Goal: Information Seeking & Learning: Learn about a topic

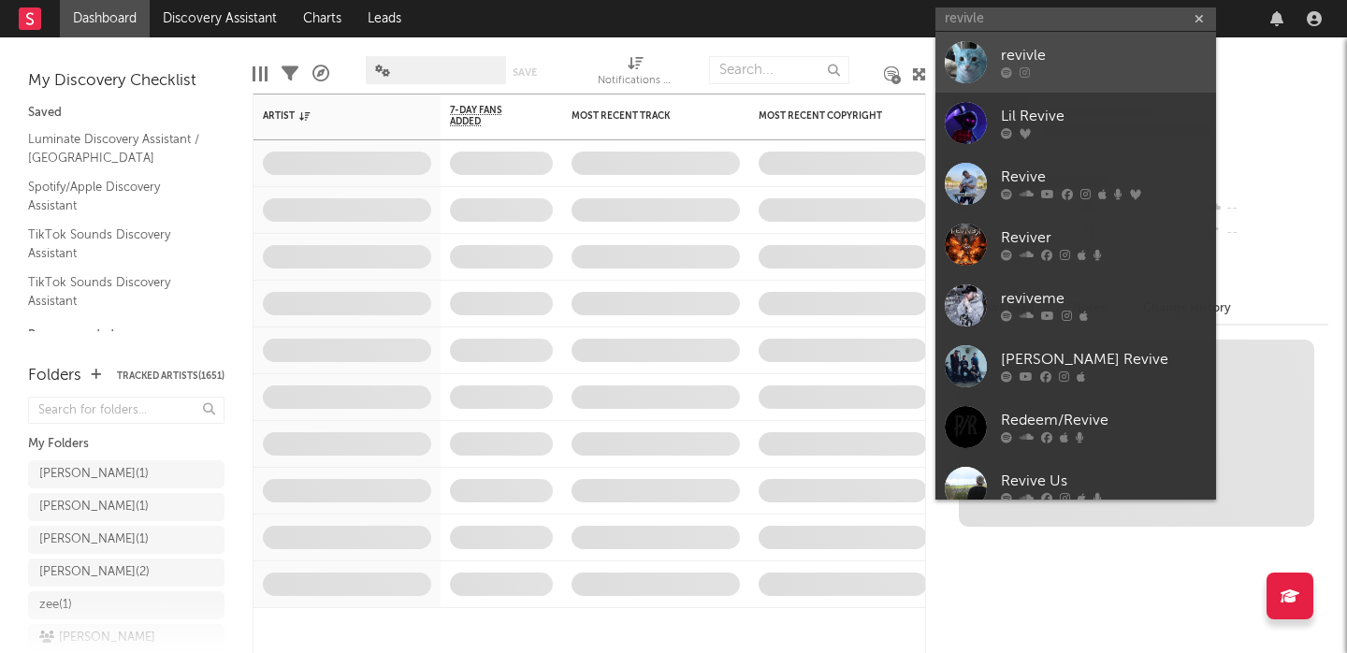
type input "revivle"
click at [1071, 41] on link "revivle" at bounding box center [1075, 62] width 281 height 61
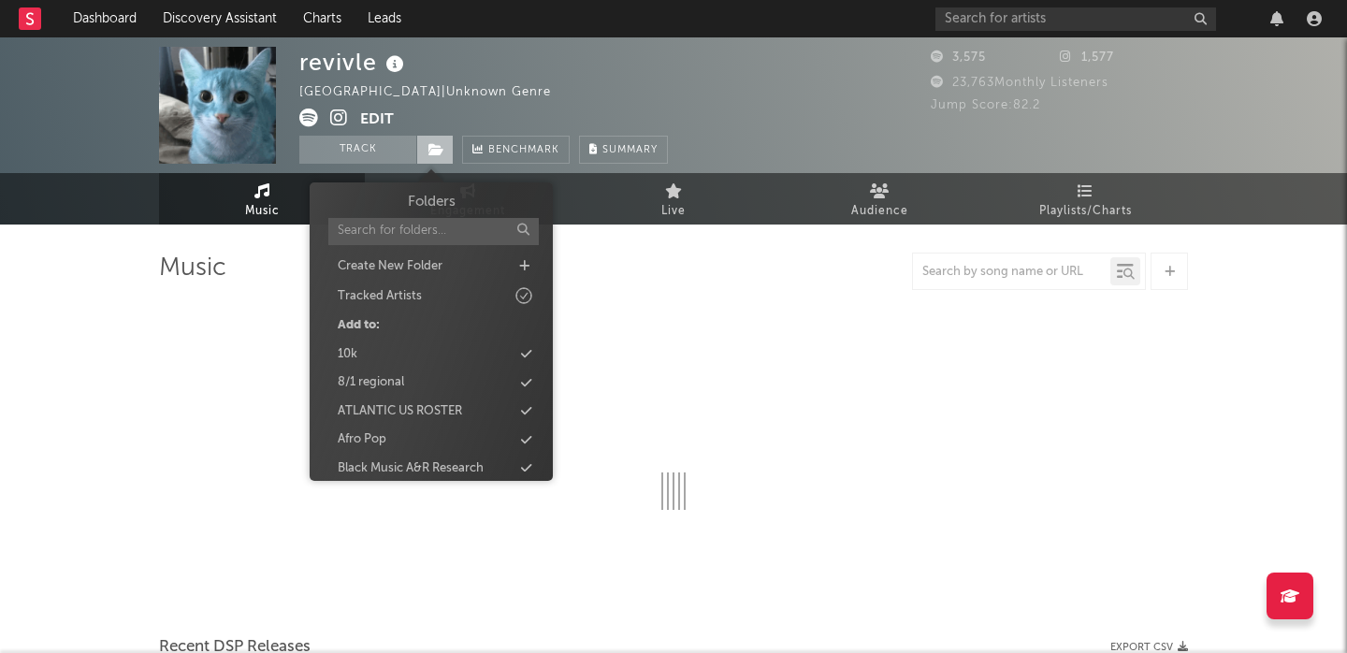
click at [443, 152] on icon at bounding box center [436, 149] width 16 height 13
type input "se"
select select "6m"
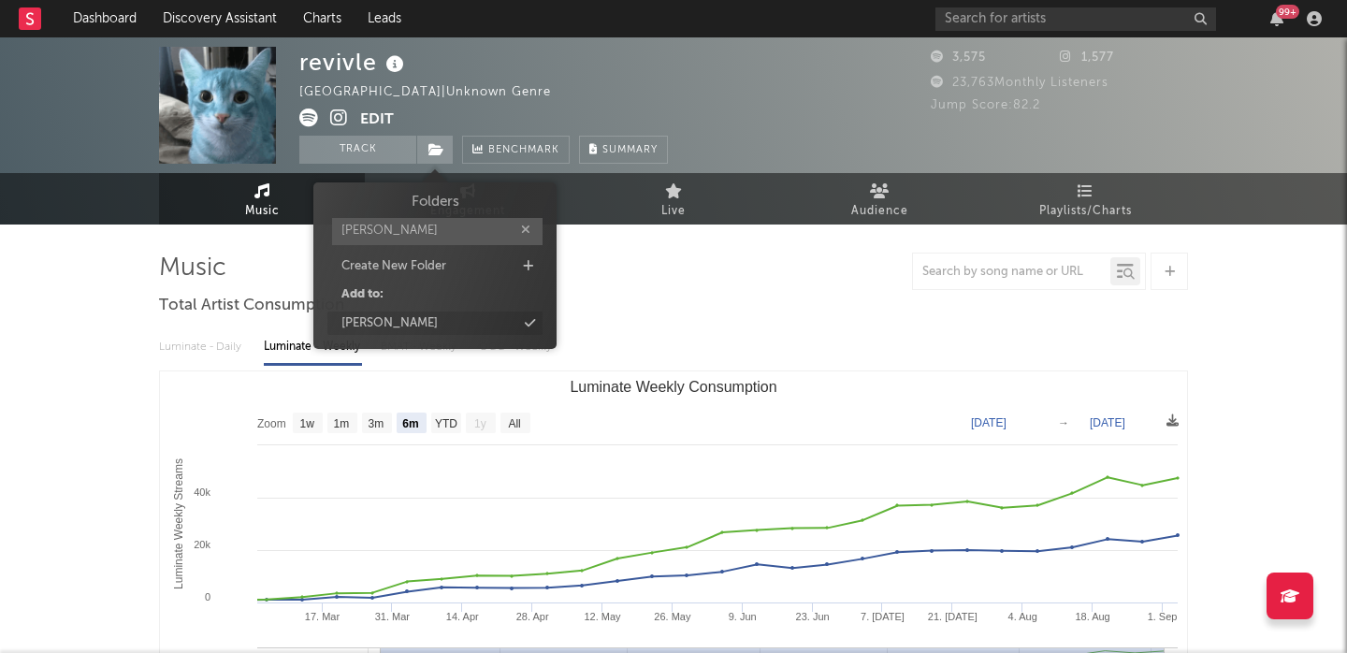
type input "[PERSON_NAME]"
click at [410, 323] on div "[PERSON_NAME]" at bounding box center [434, 323] width 215 height 24
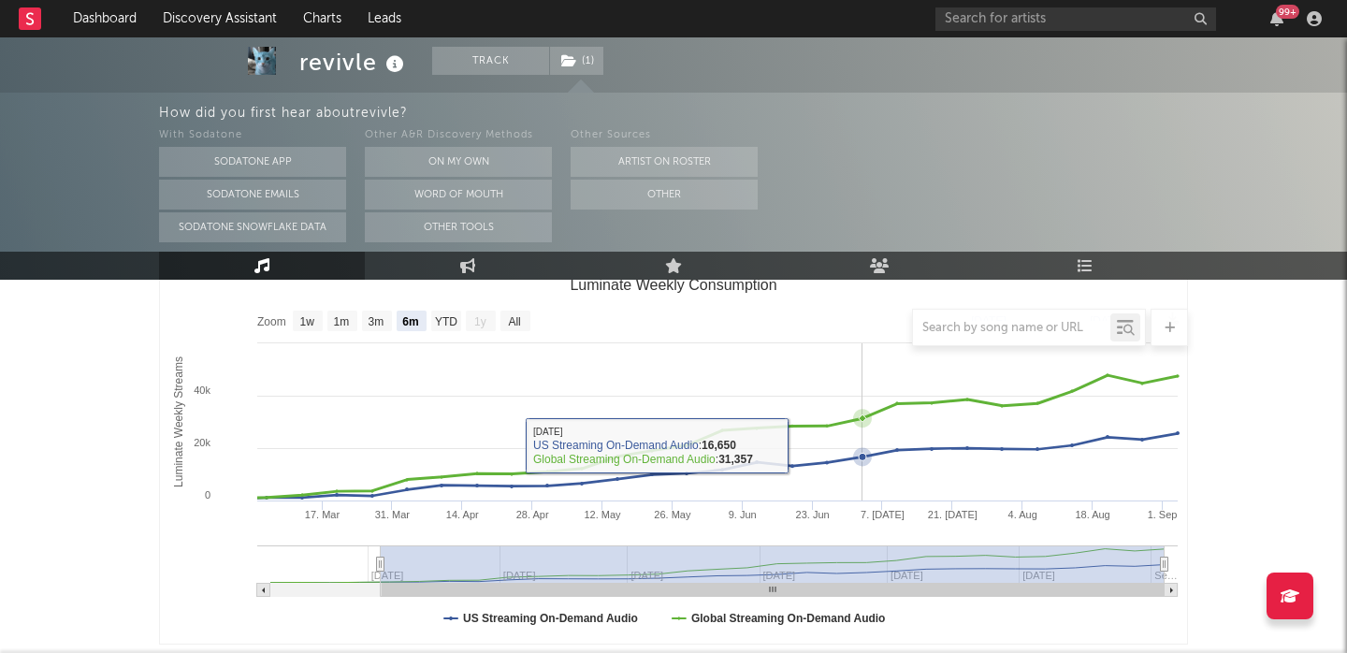
scroll to position [283, 0]
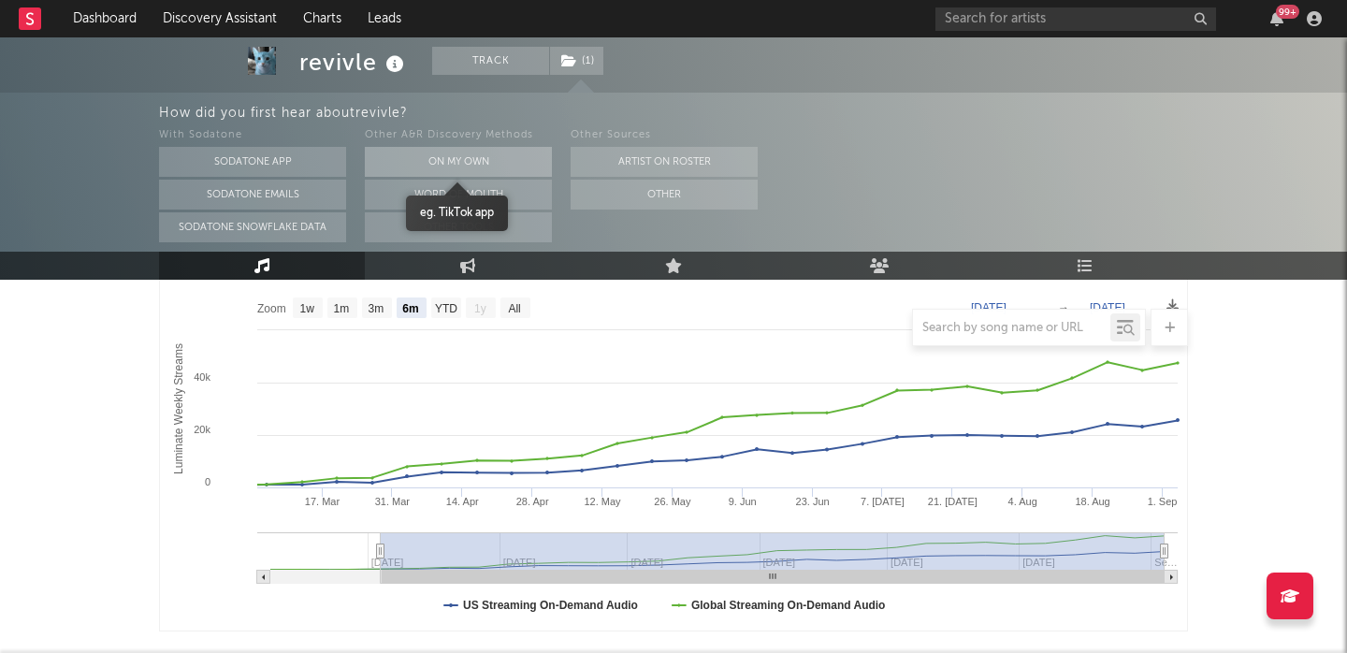
click at [438, 165] on button "On My Own" at bounding box center [458, 162] width 187 height 30
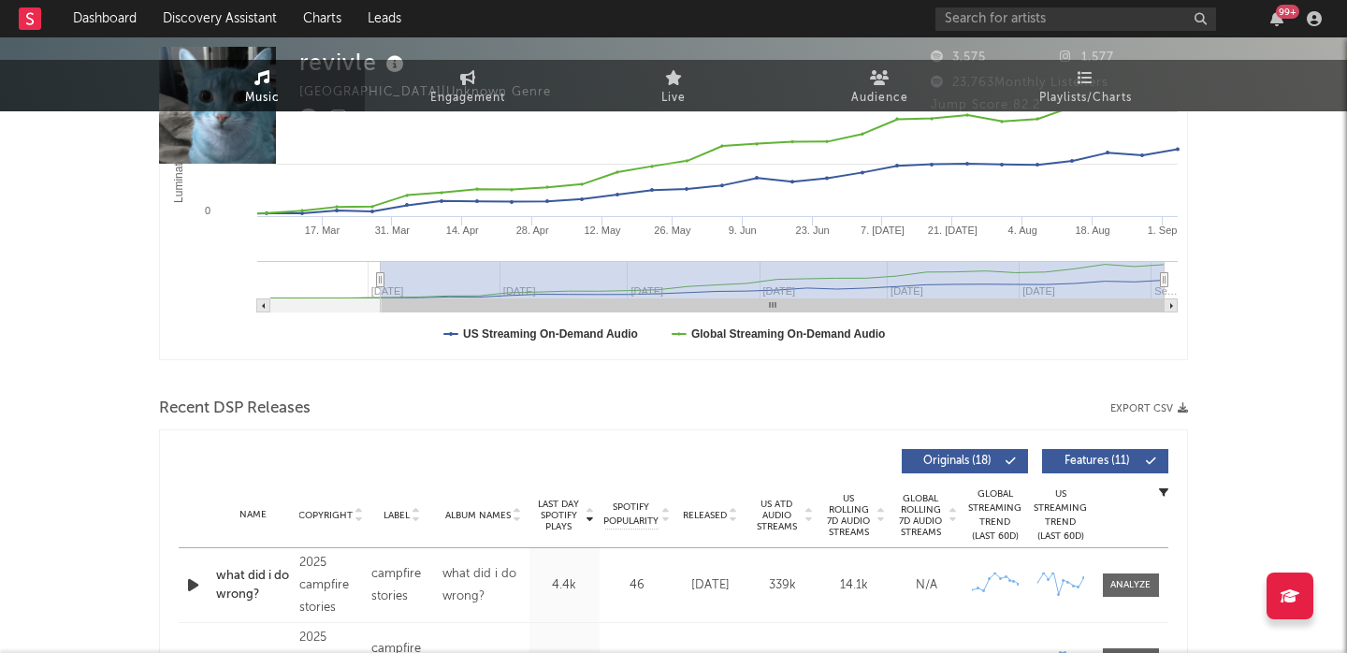
scroll to position [0, 0]
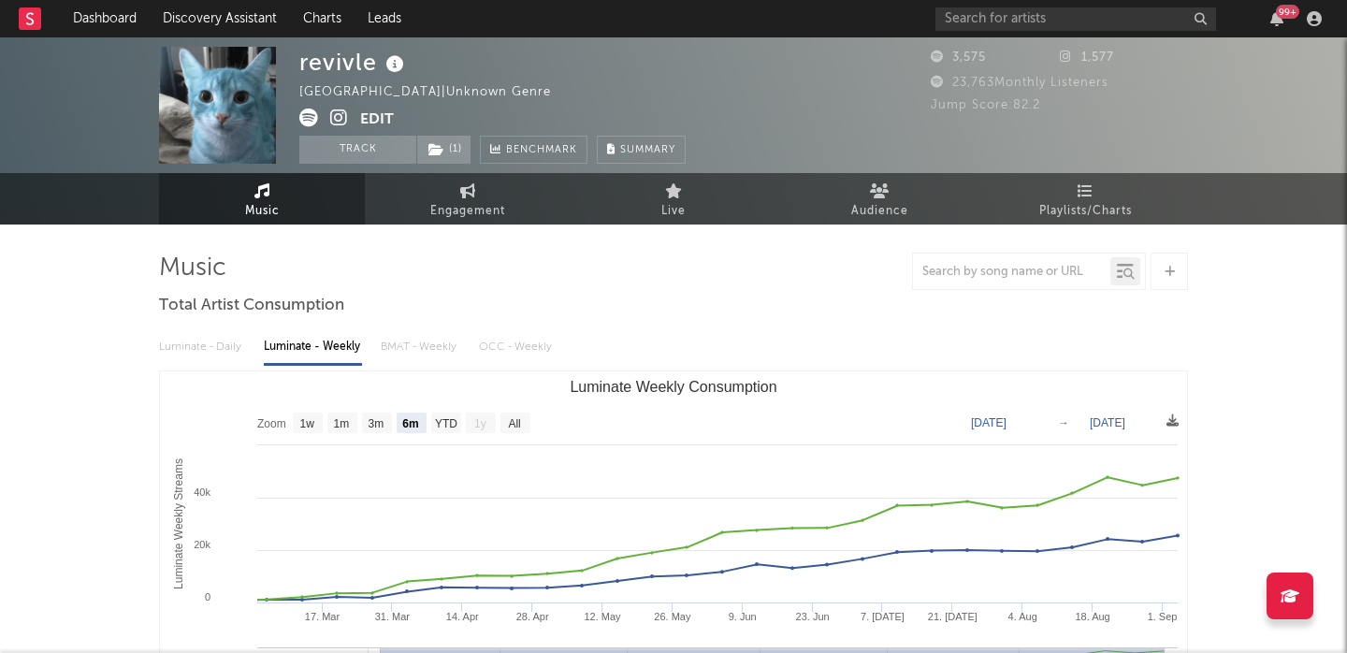
click at [331, 113] on icon at bounding box center [339, 118] width 18 height 19
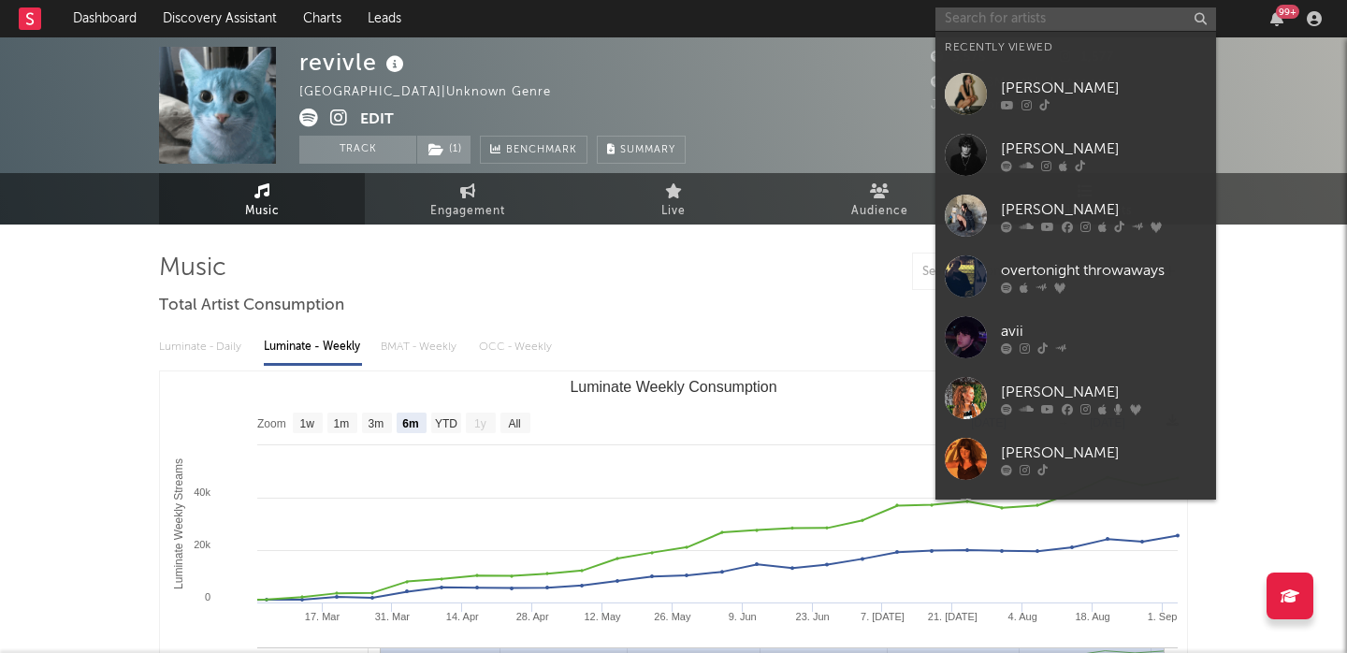
click at [1021, 21] on input "text" at bounding box center [1075, 18] width 281 height 23
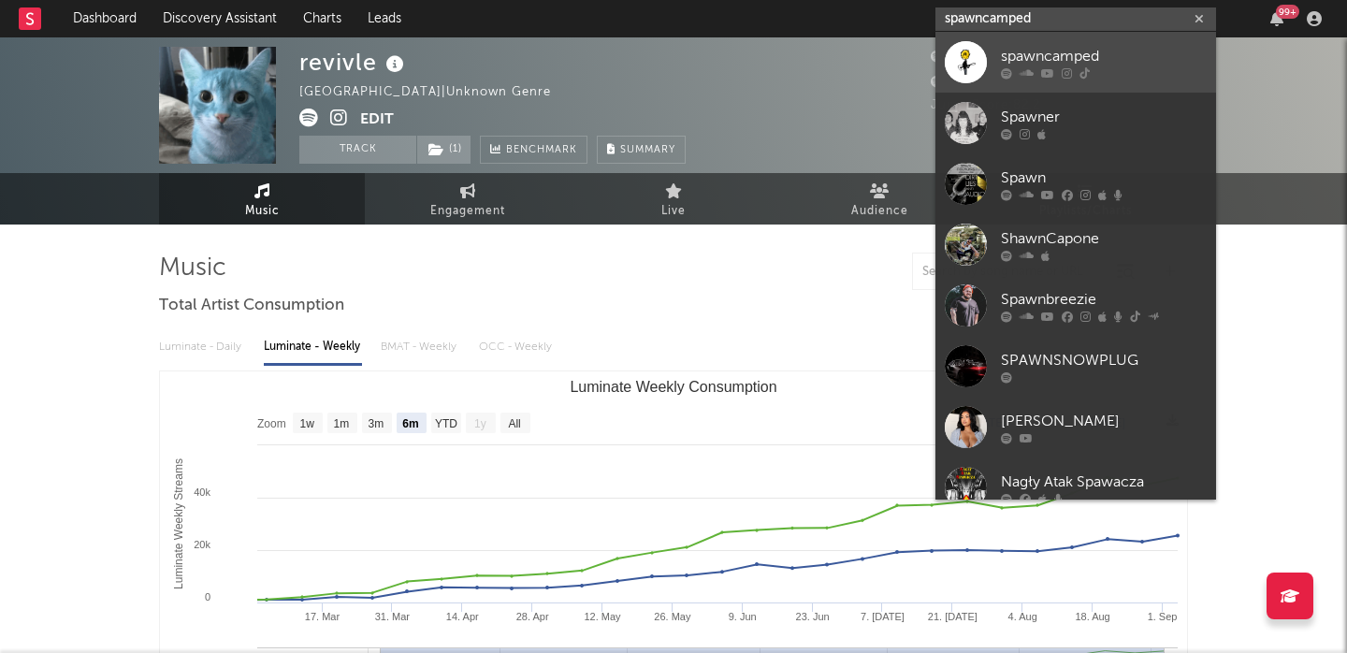
type input "spawncamped"
click at [1090, 75] on div at bounding box center [1104, 72] width 206 height 11
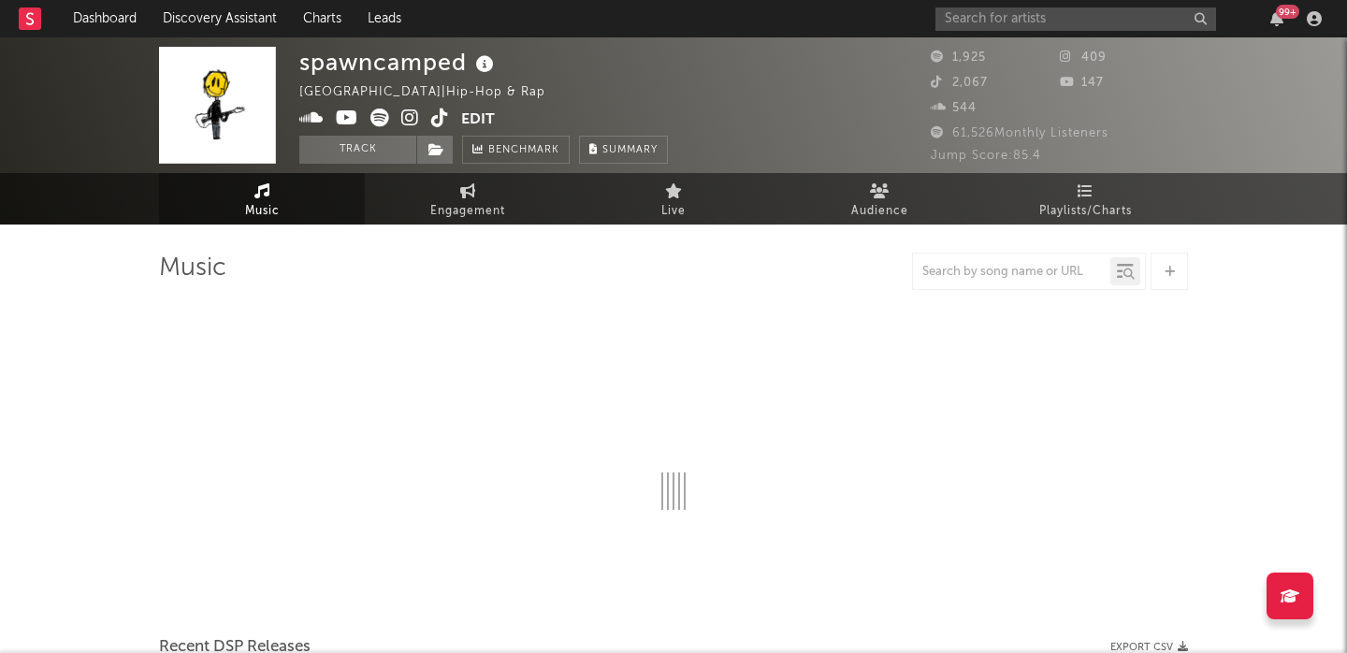
select select "1w"
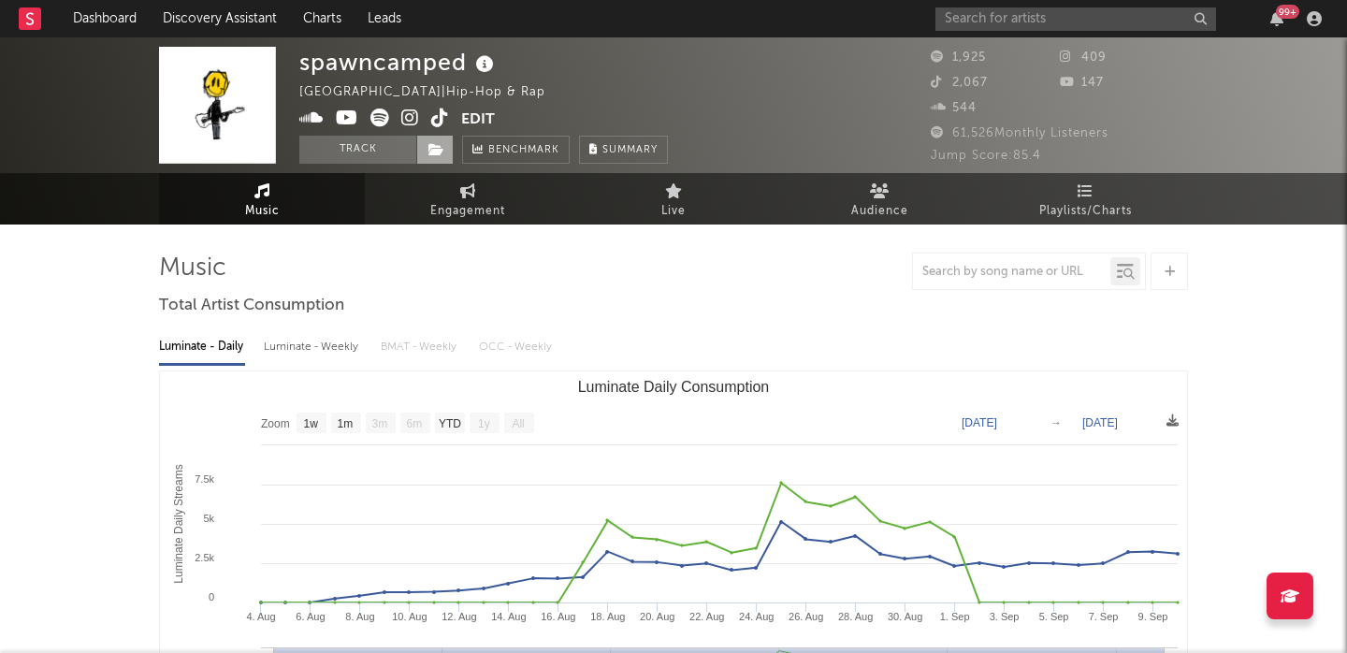
click at [445, 152] on span at bounding box center [434, 150] width 37 height 28
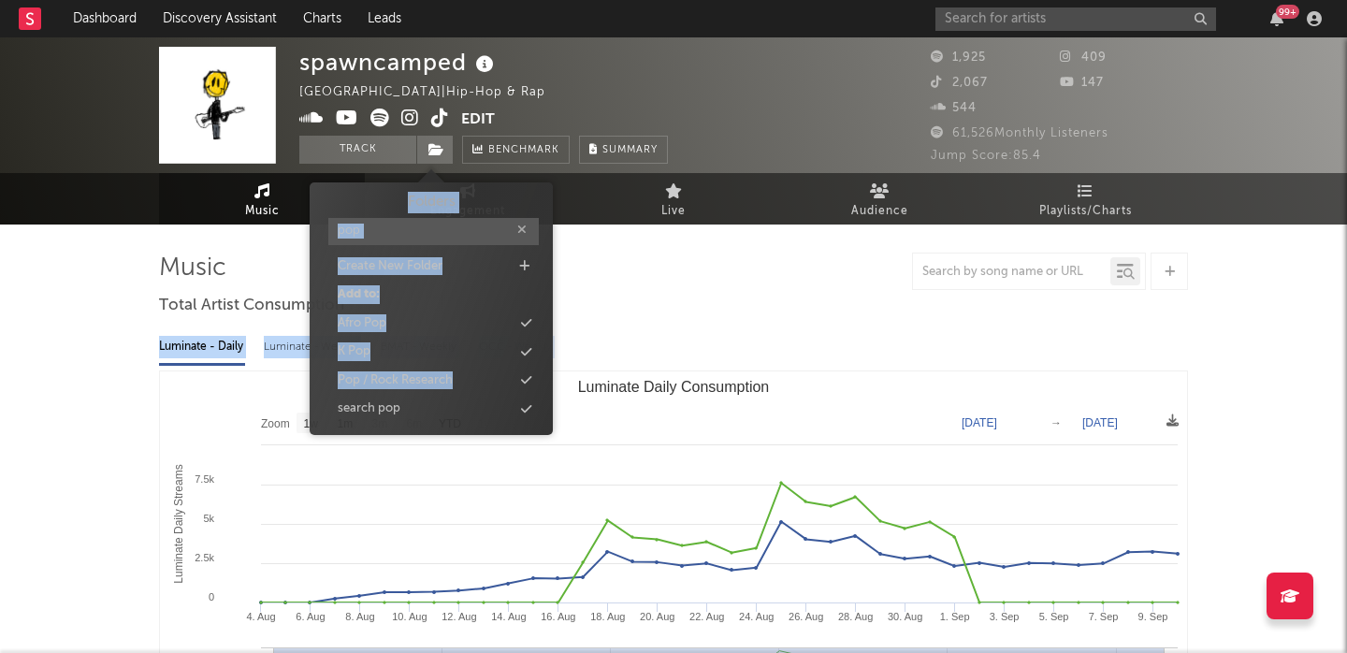
drag, startPoint x: 456, startPoint y: 377, endPoint x: 658, endPoint y: 302, distance: 214.6
click at [389, 235] on input "pop" at bounding box center [433, 231] width 210 height 27
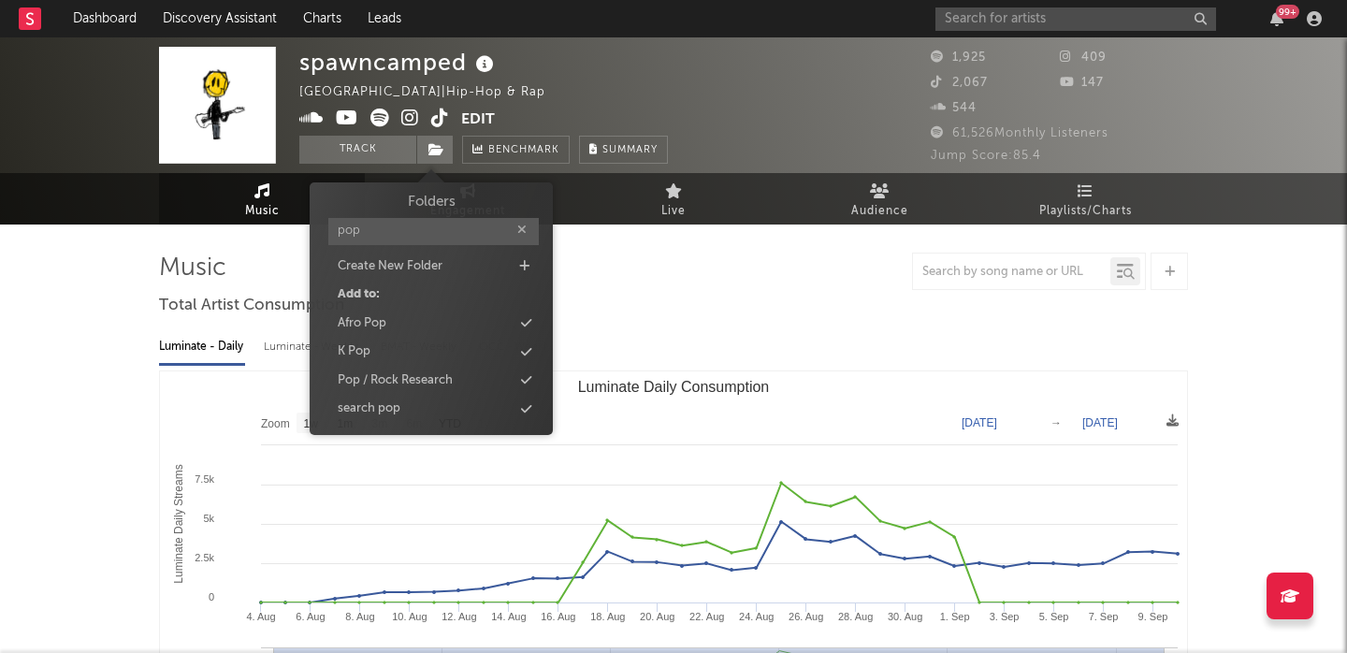
click at [389, 235] on input "pop" at bounding box center [433, 231] width 210 height 27
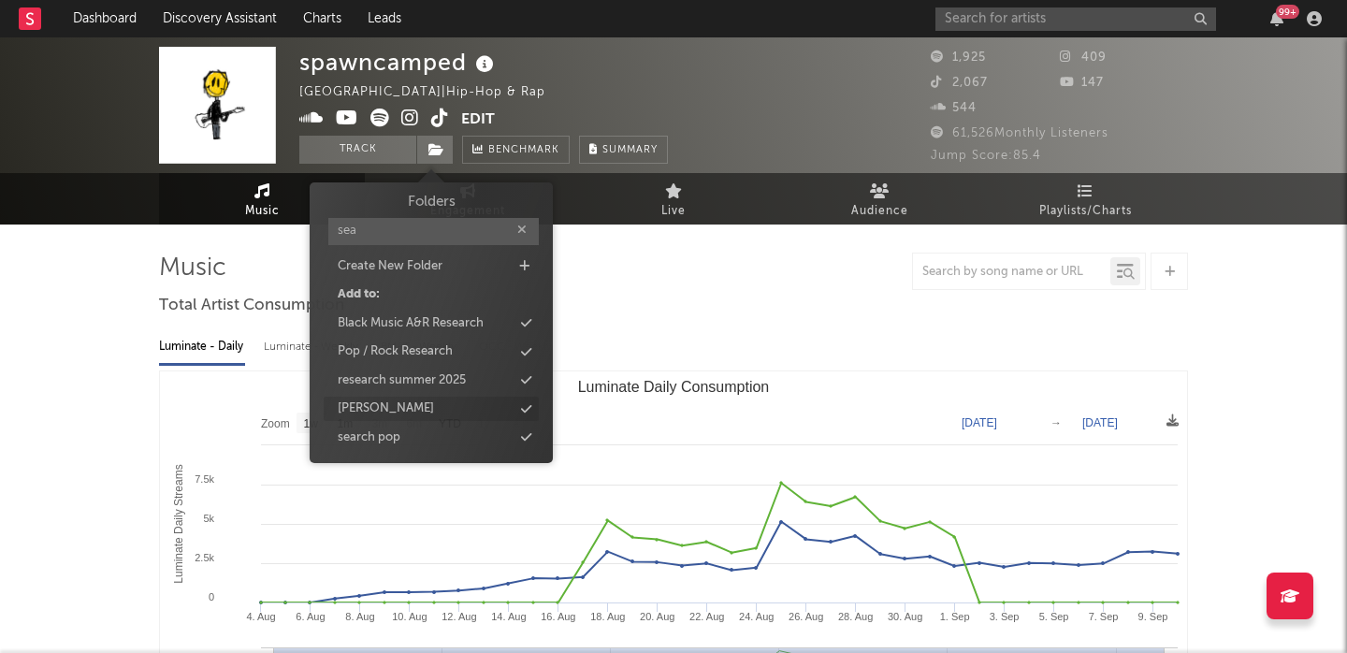
type input "sea"
click at [398, 416] on div "[PERSON_NAME]" at bounding box center [431, 409] width 215 height 24
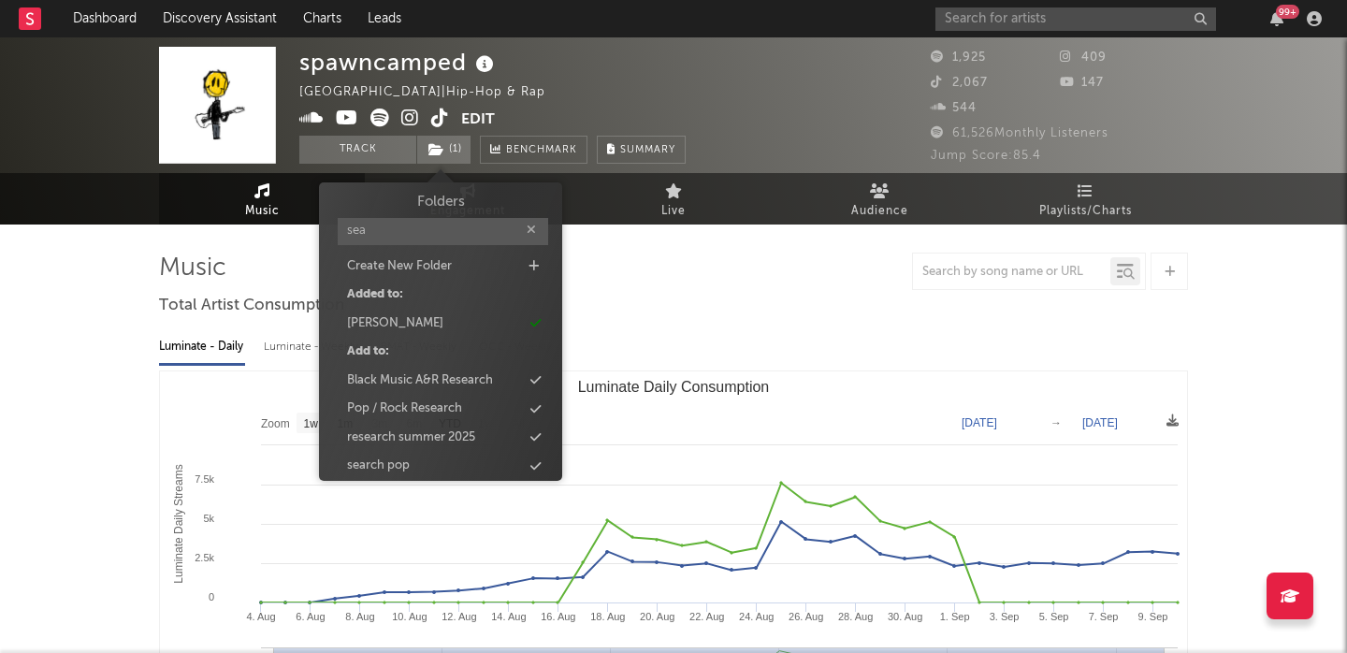
click at [683, 347] on div "Luminate - Daily Luminate - Weekly BMAT - Weekly OCC - Weekly" at bounding box center [673, 347] width 1029 height 32
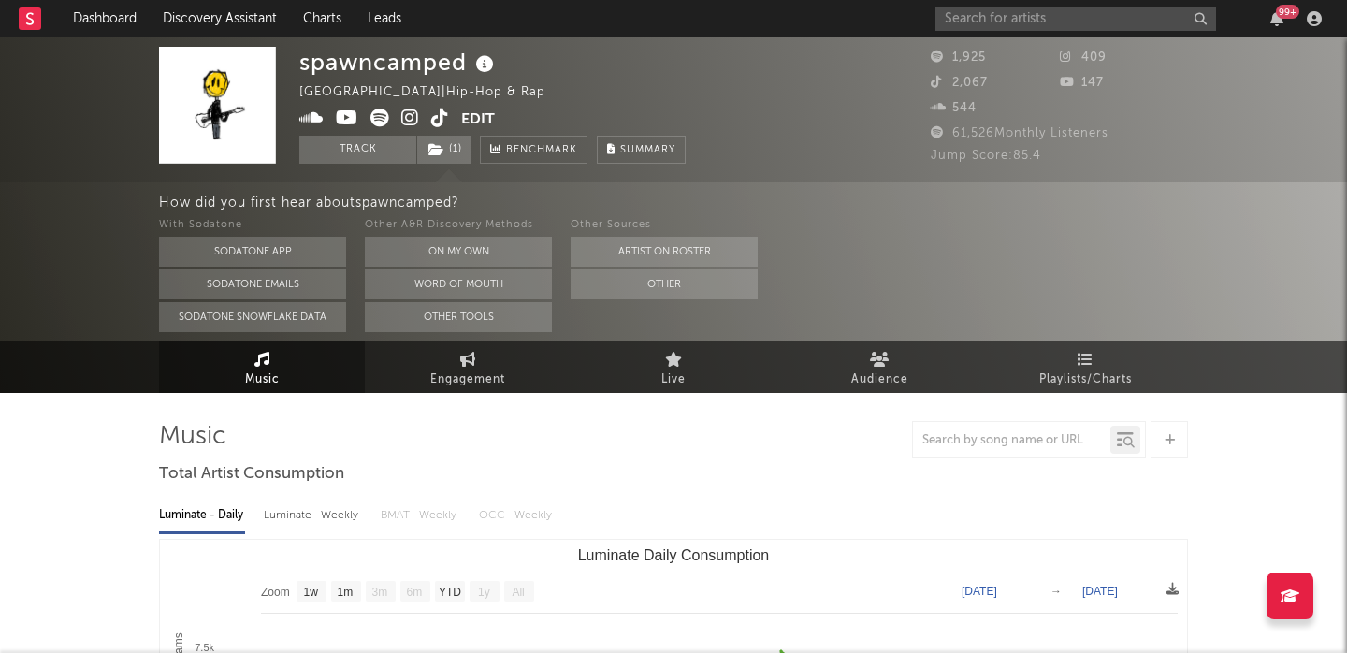
click at [407, 120] on icon at bounding box center [410, 118] width 18 height 19
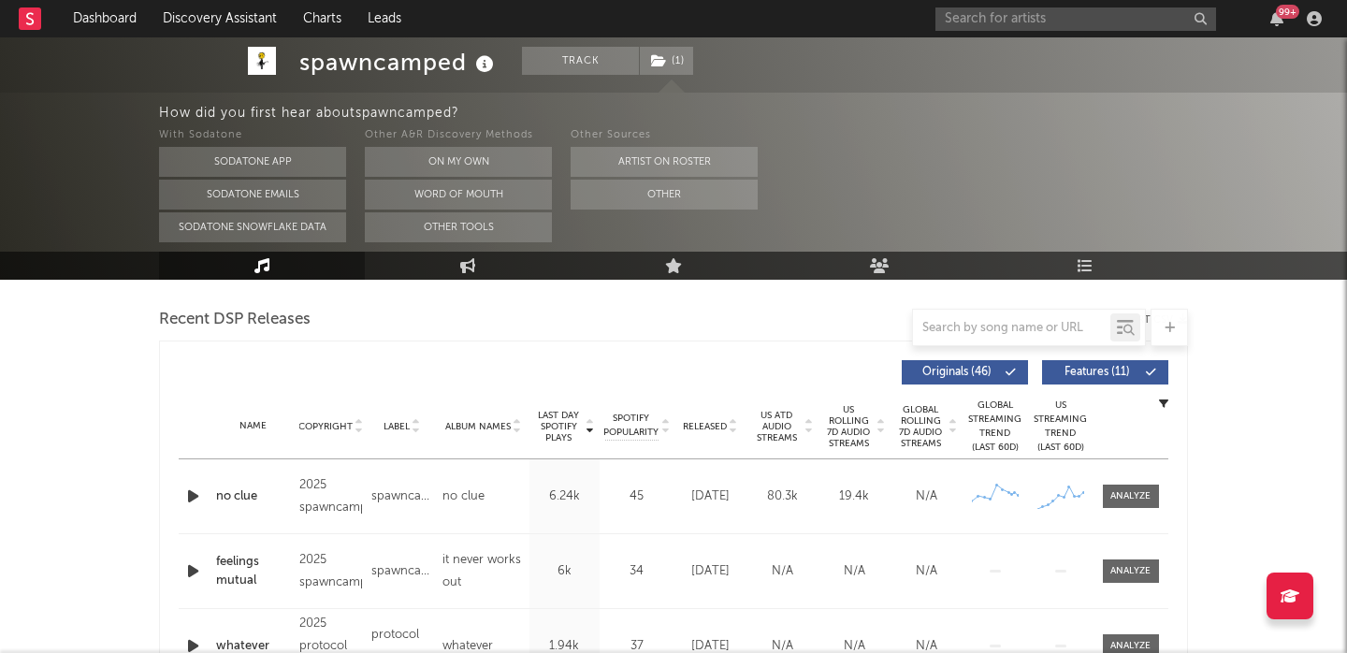
scroll to position [728, 0]
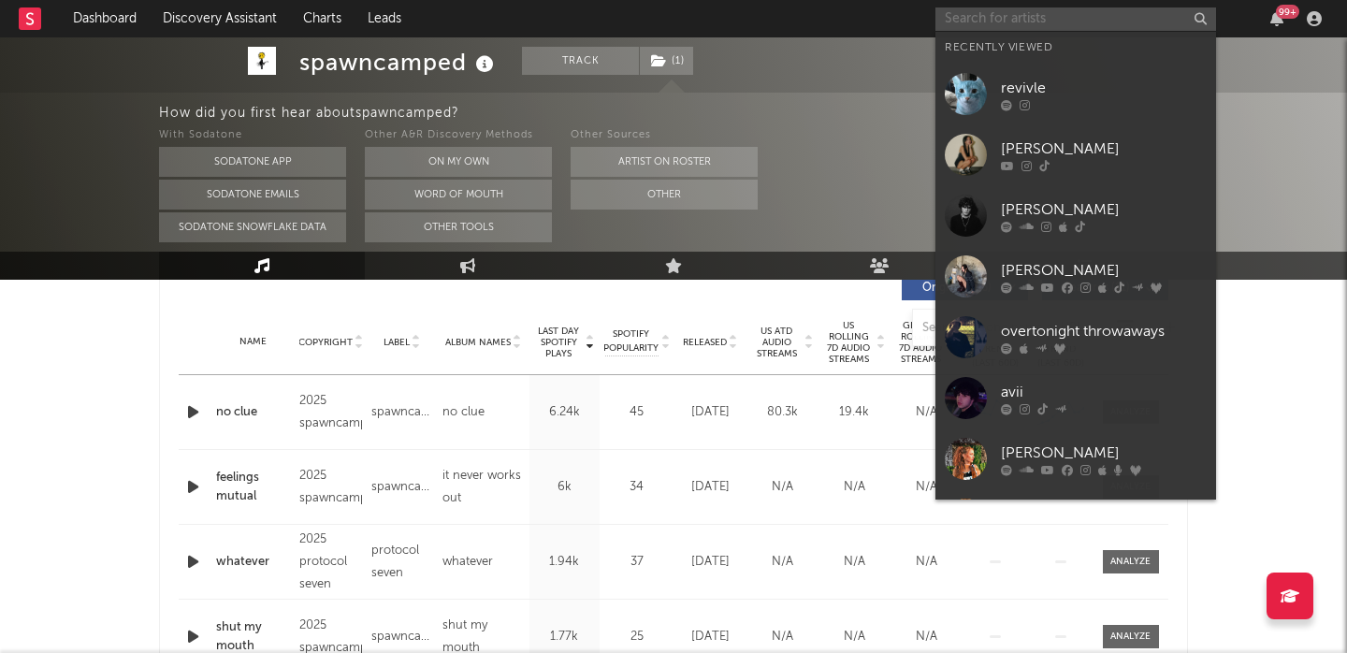
click at [977, 22] on input "text" at bounding box center [1075, 18] width 281 height 23
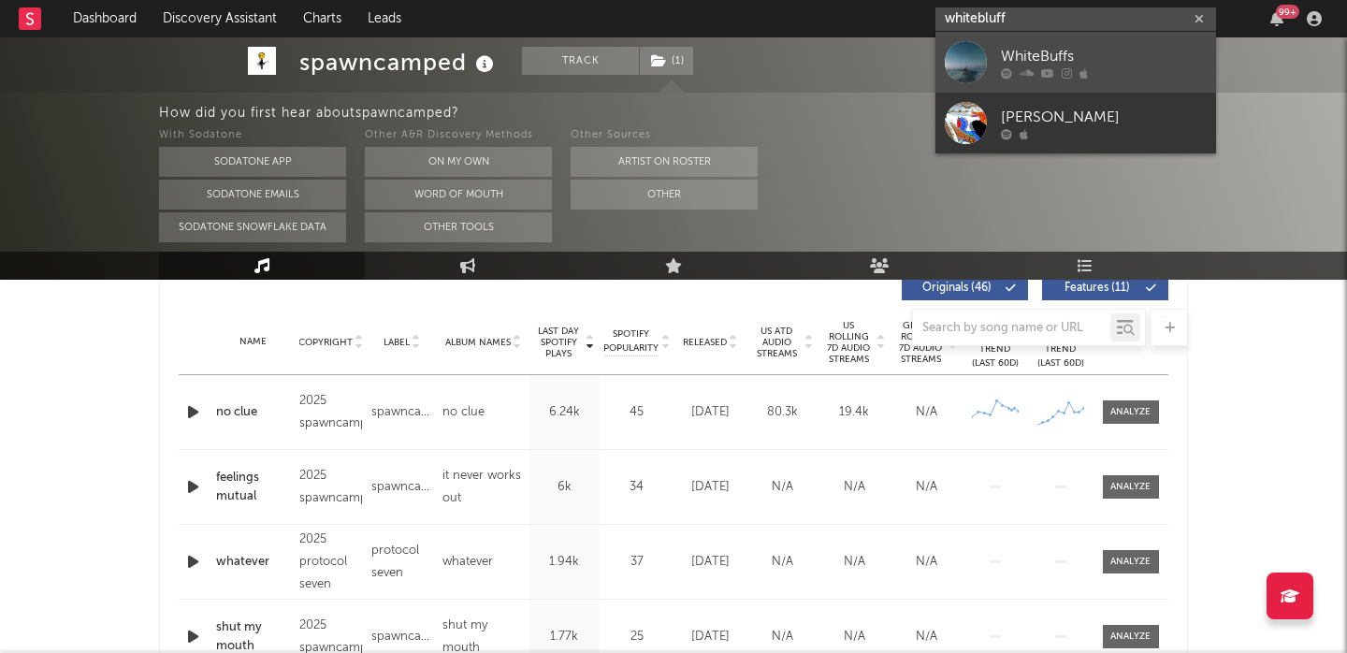
type input "whitebluff"
click at [1158, 65] on div "WhiteBuffs" at bounding box center [1104, 56] width 206 height 22
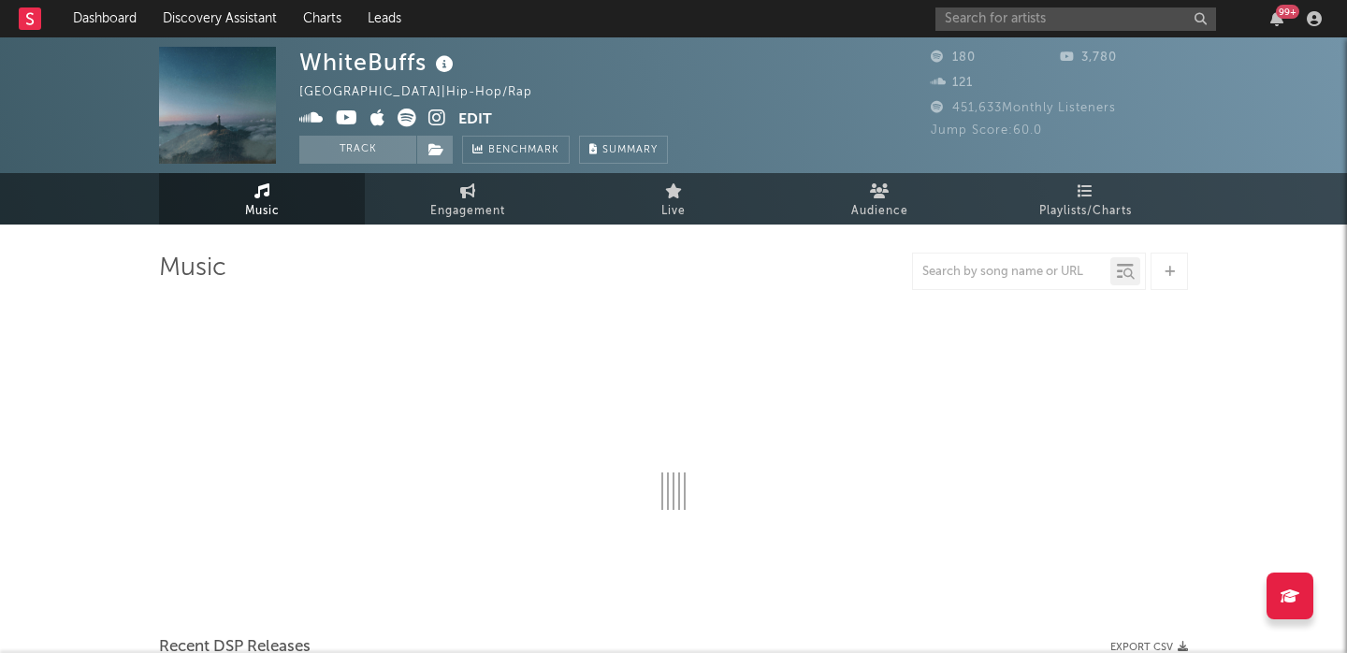
select select "1w"
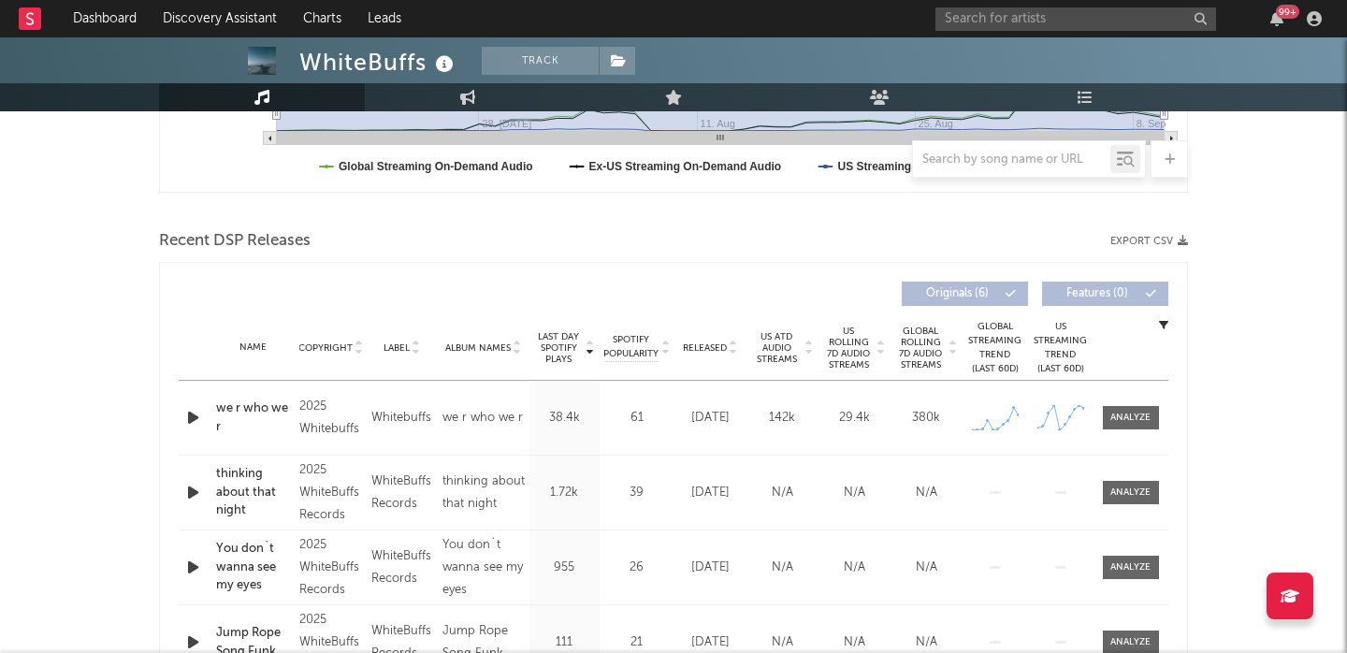
scroll to position [610, 0]
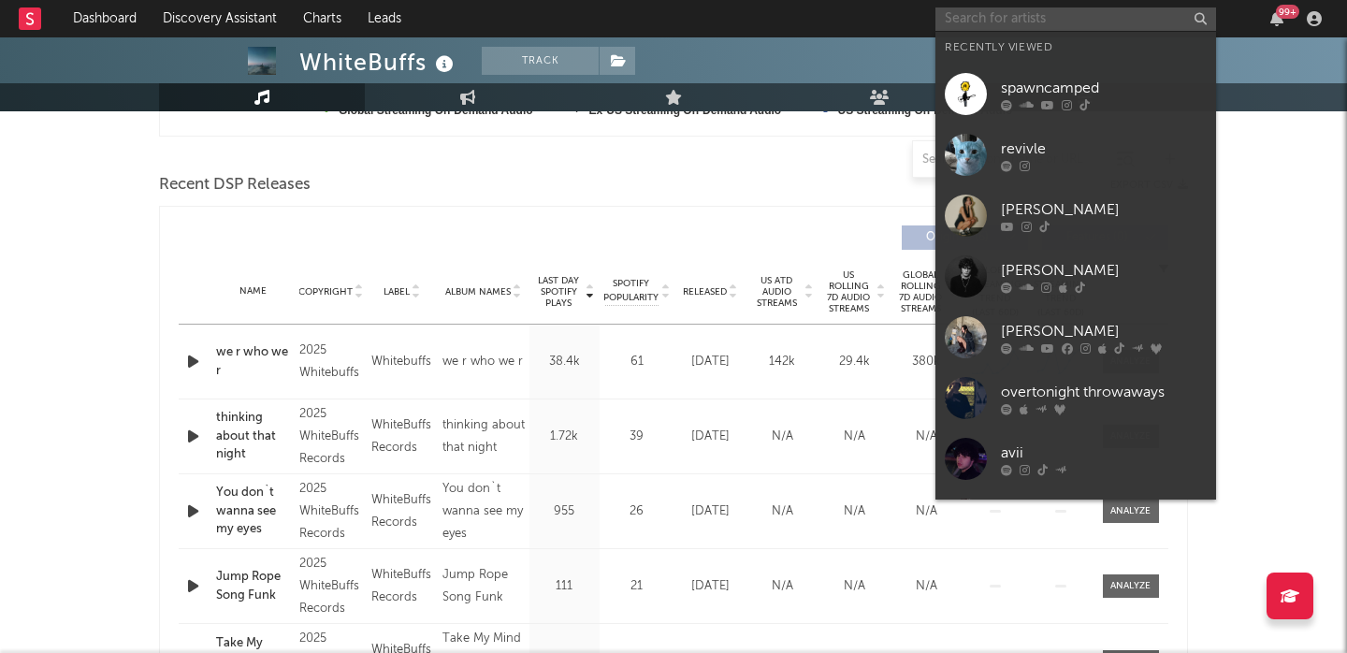
click at [1062, 16] on input "text" at bounding box center [1075, 18] width 281 height 23
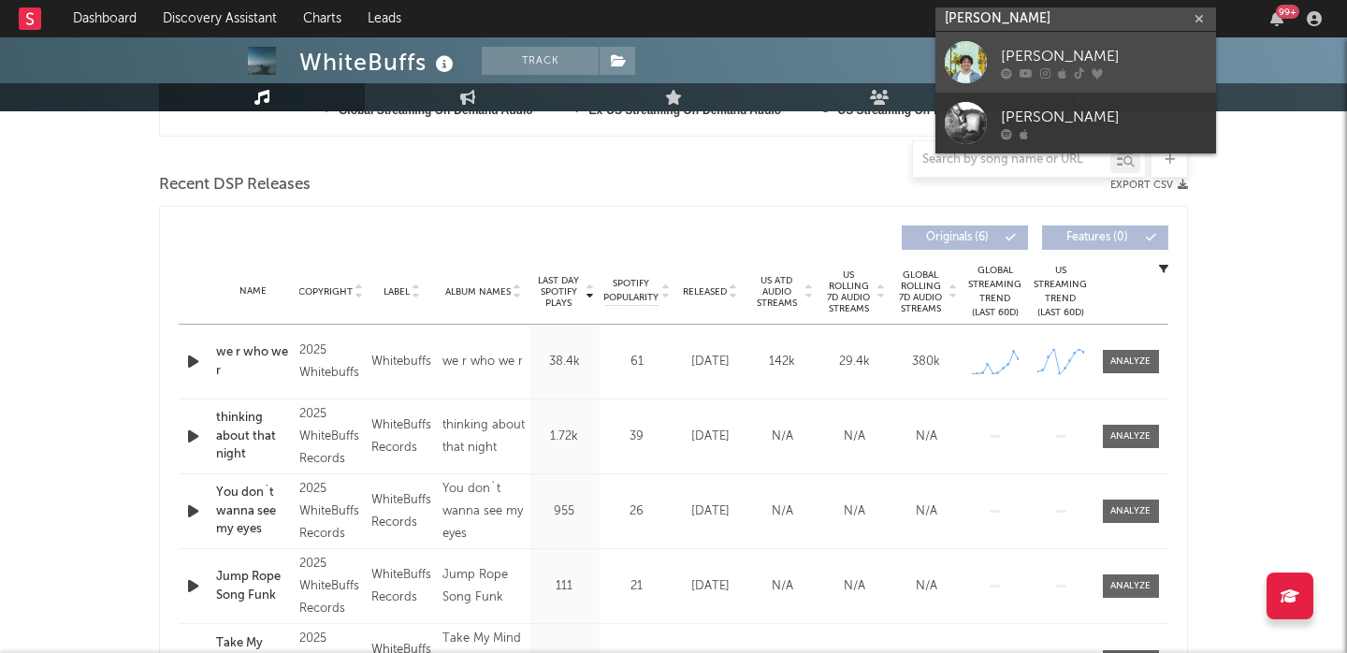
type input "[PERSON_NAME]"
click at [1135, 69] on div at bounding box center [1104, 72] width 206 height 11
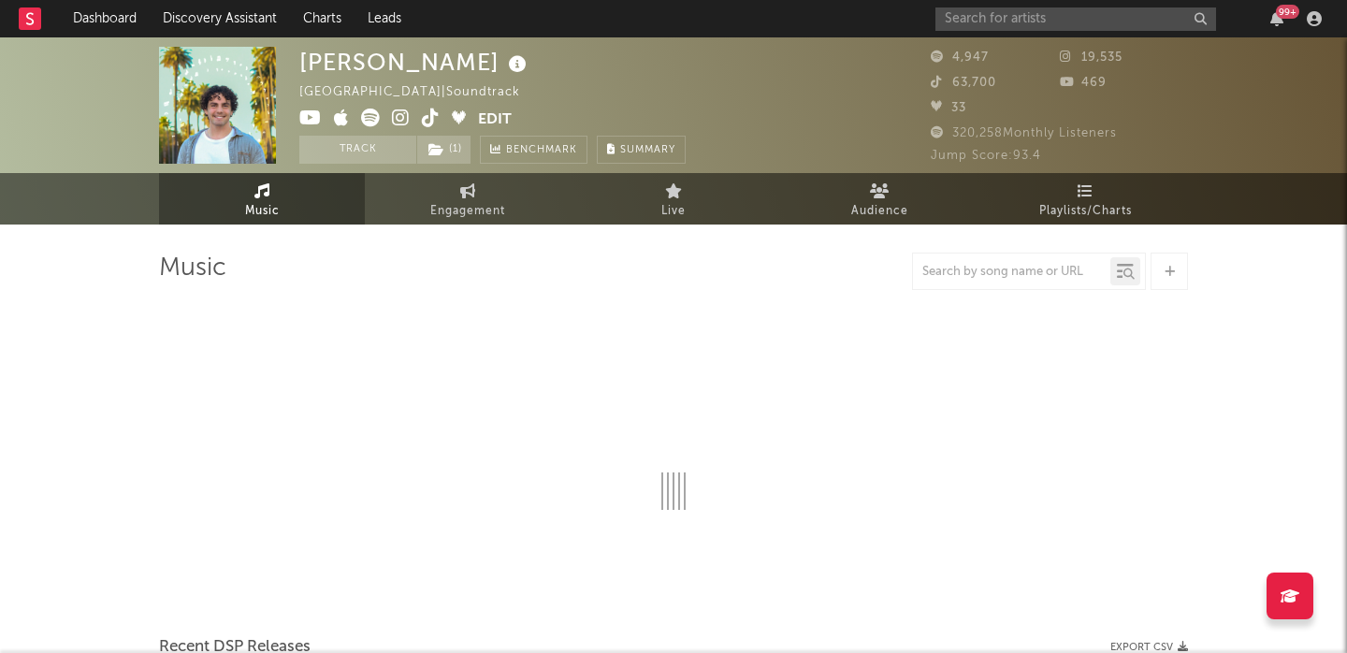
select select "1w"
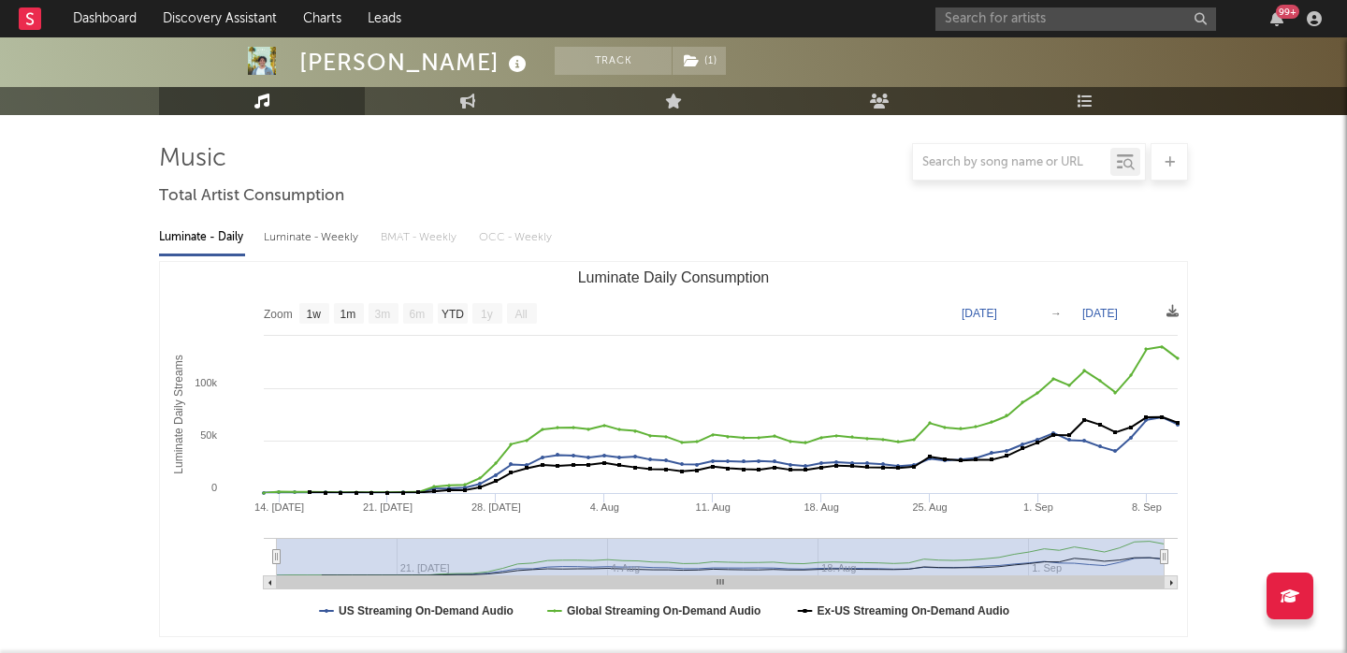
scroll to position [703, 0]
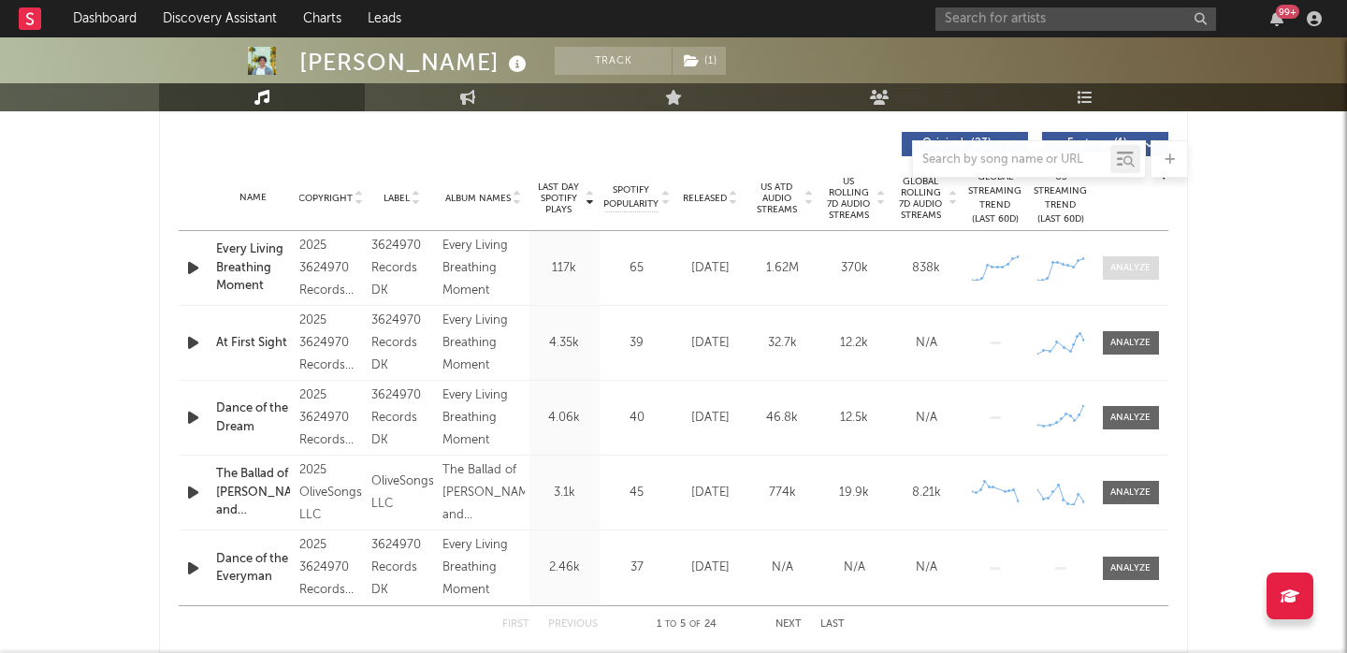
click at [1132, 258] on span at bounding box center [1131, 267] width 56 height 23
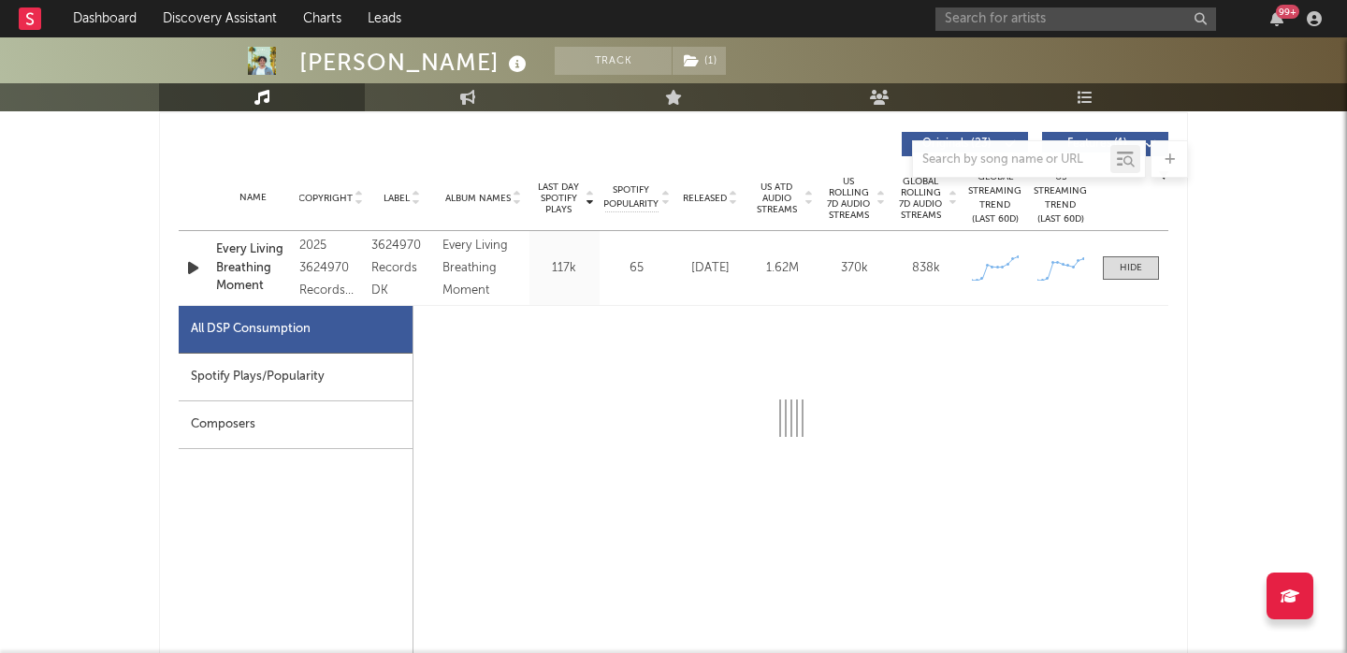
select select "1w"
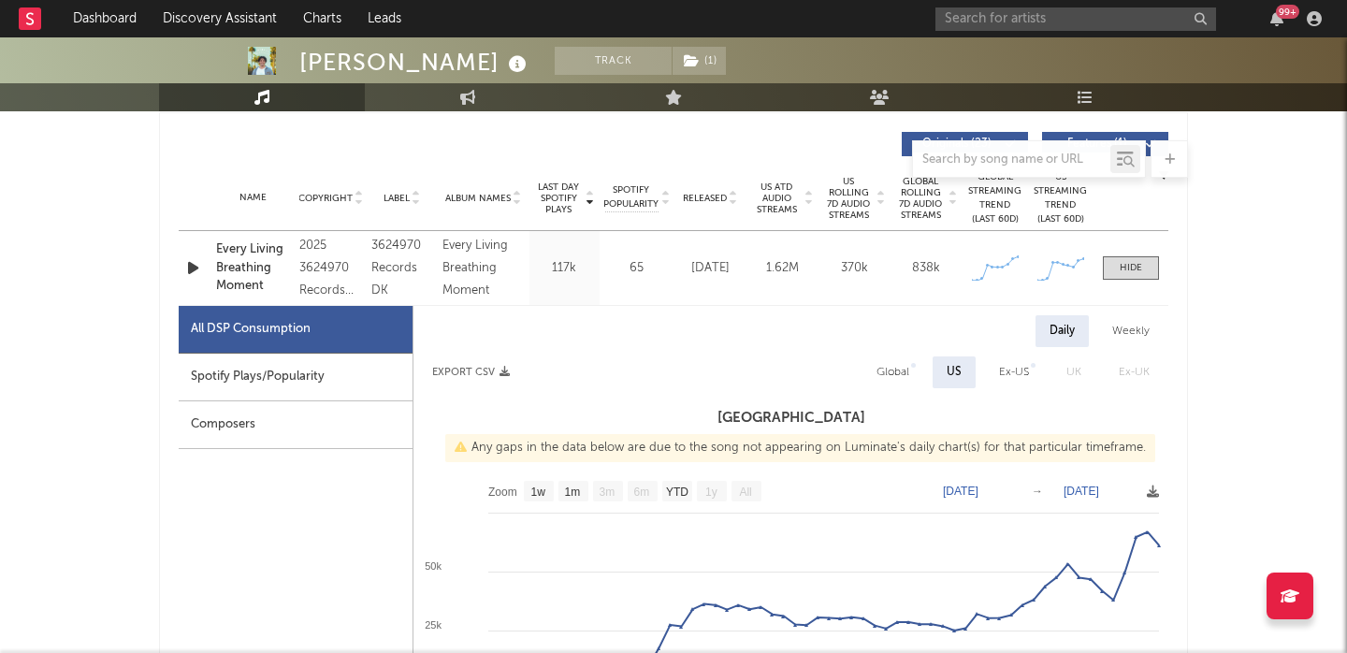
click at [918, 363] on div "Global" at bounding box center [892, 372] width 61 height 32
select select "1w"
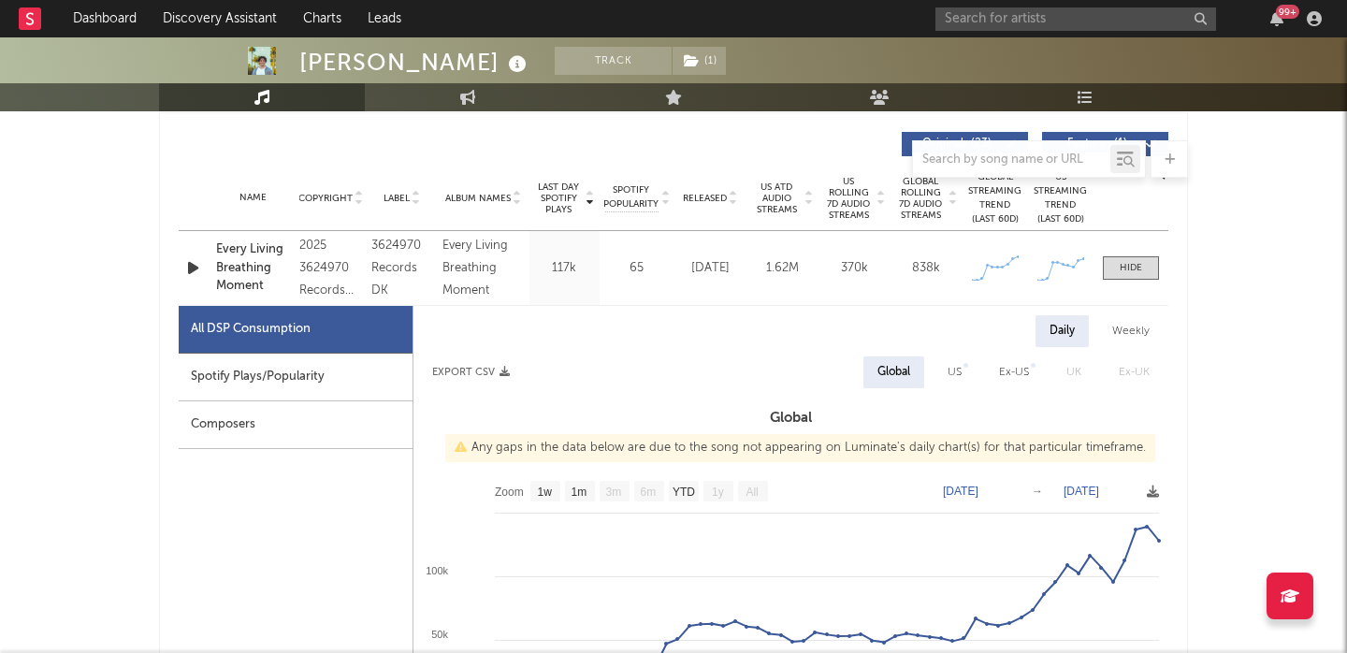
scroll to position [1214, 0]
